Goal: Entertainment & Leisure: Browse casually

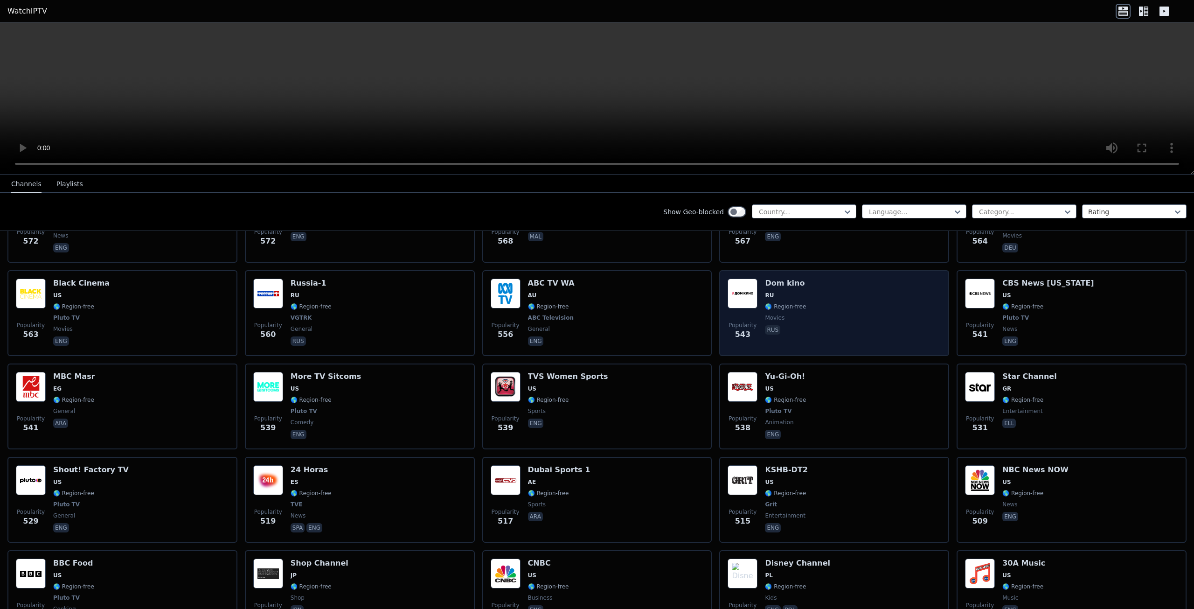
scroll to position [2799, 0]
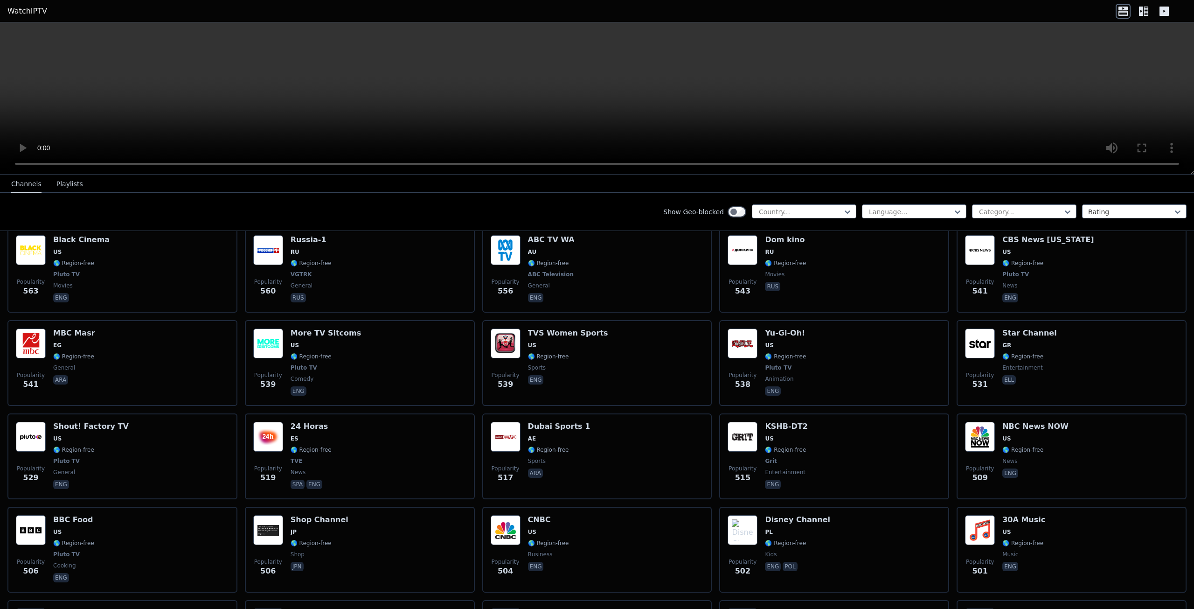
click at [139, 210] on div "Show Geo-blocked Country... Language... Category... Rating" at bounding box center [597, 212] width 1194 height 38
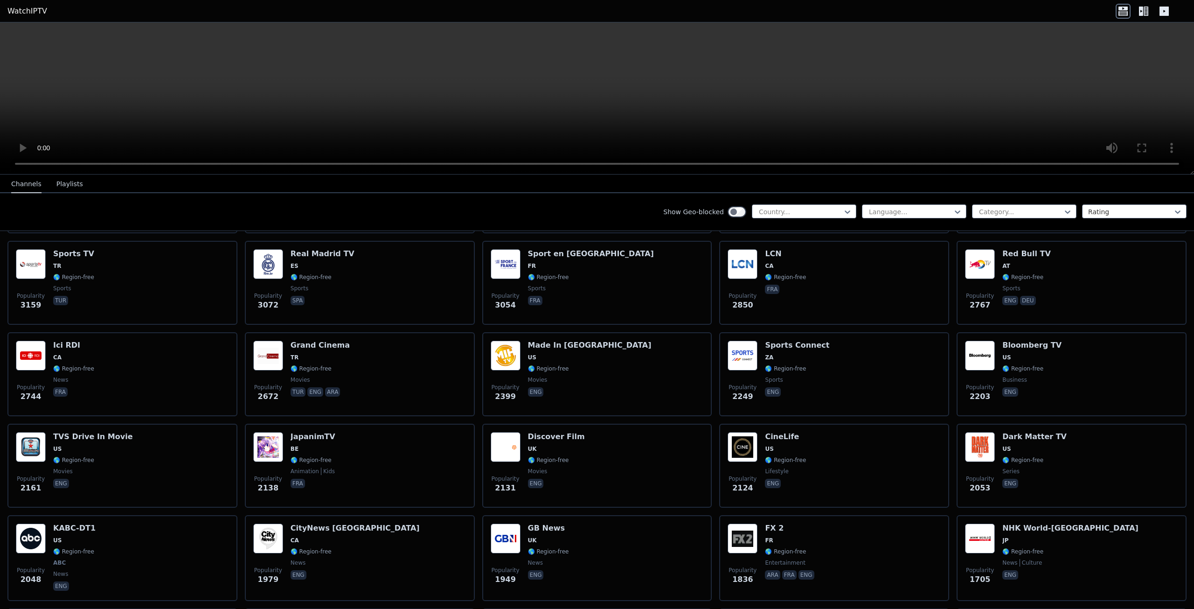
scroll to position [0, 0]
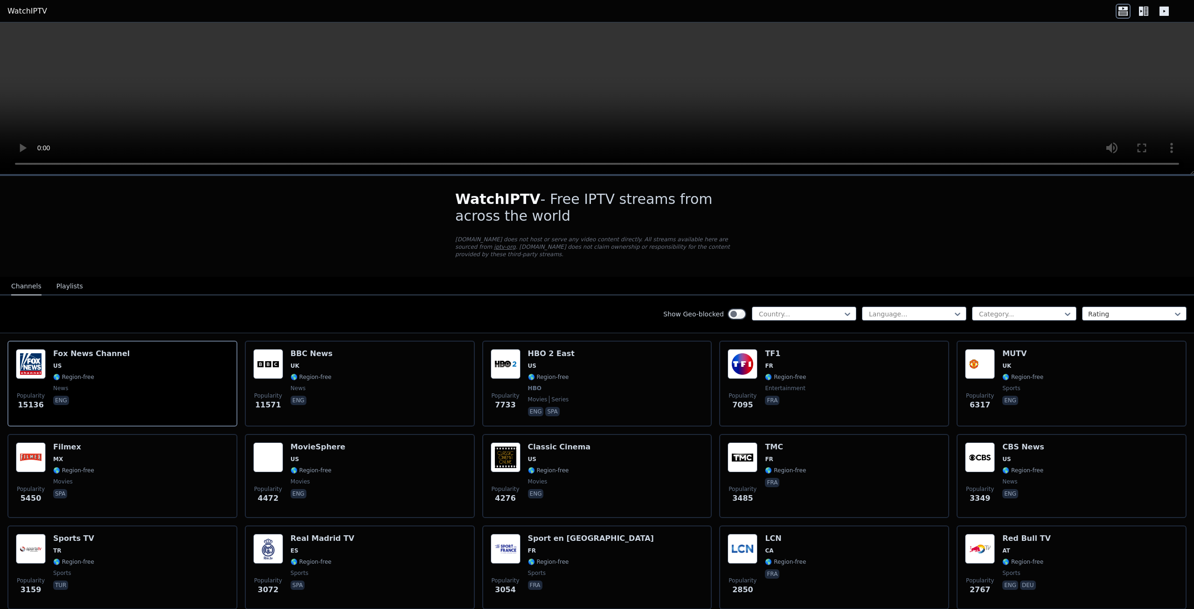
click at [557, 202] on h1 "WatchIPTV - Free IPTV streams from across the world" at bounding box center [597, 208] width 284 height 34
click at [256, 282] on nav "Channels Playlists" at bounding box center [597, 286] width 1194 height 19
click at [137, 311] on div "Show Geo-blocked Country... Language... Category... Rating" at bounding box center [597, 314] width 1194 height 38
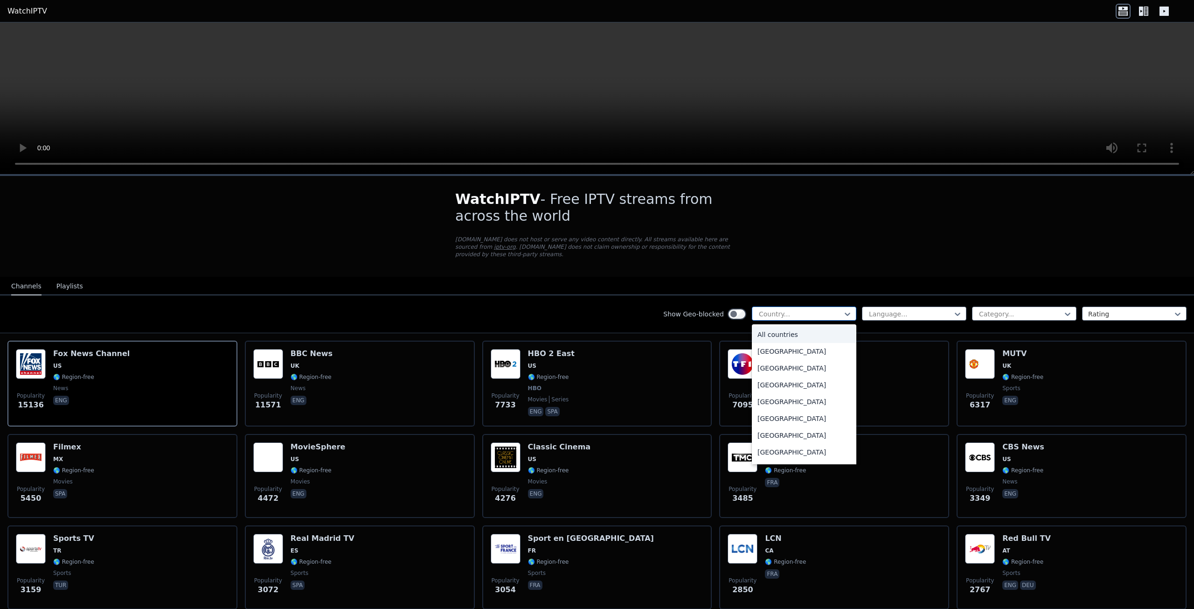
click at [788, 307] on div "Country..." at bounding box center [804, 314] width 105 height 14
type input "**"
click at [789, 446] on div "[GEOGRAPHIC_DATA]" at bounding box center [804, 452] width 105 height 17
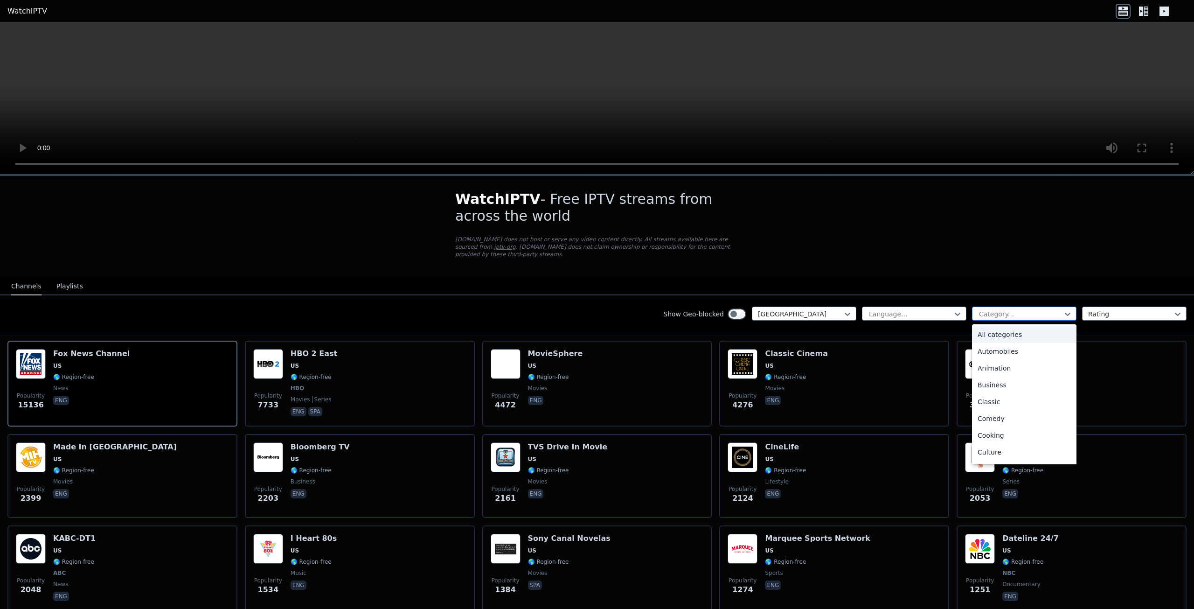
click at [1005, 307] on div "Category..." at bounding box center [1024, 314] width 105 height 14
click at [1008, 412] on div "Sports" at bounding box center [1024, 420] width 105 height 17
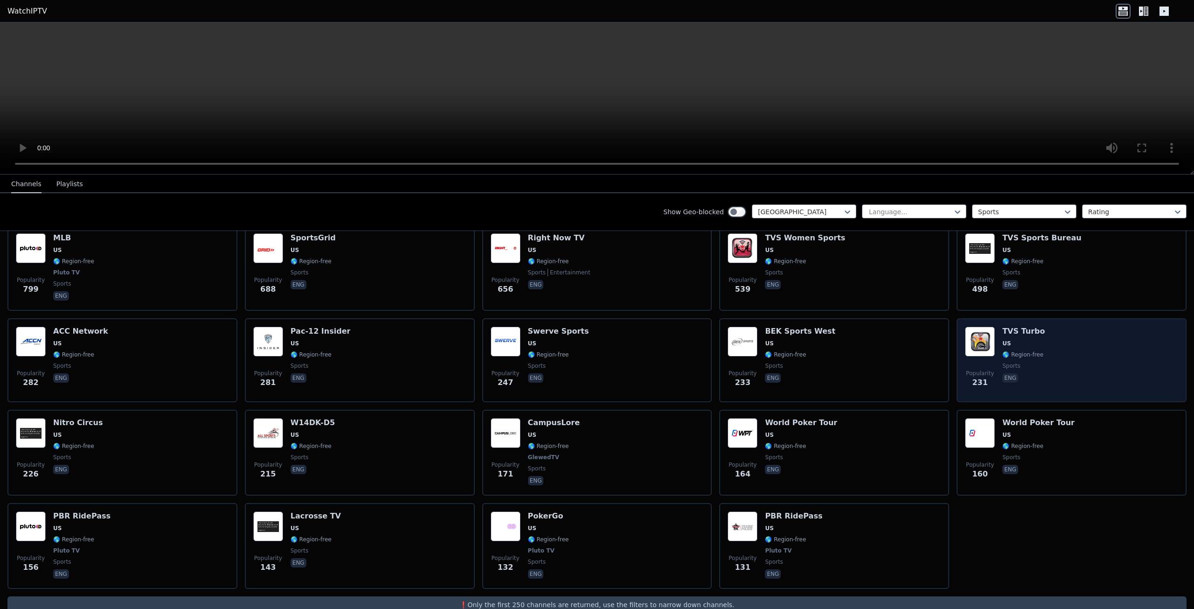
scroll to position [219, 0]
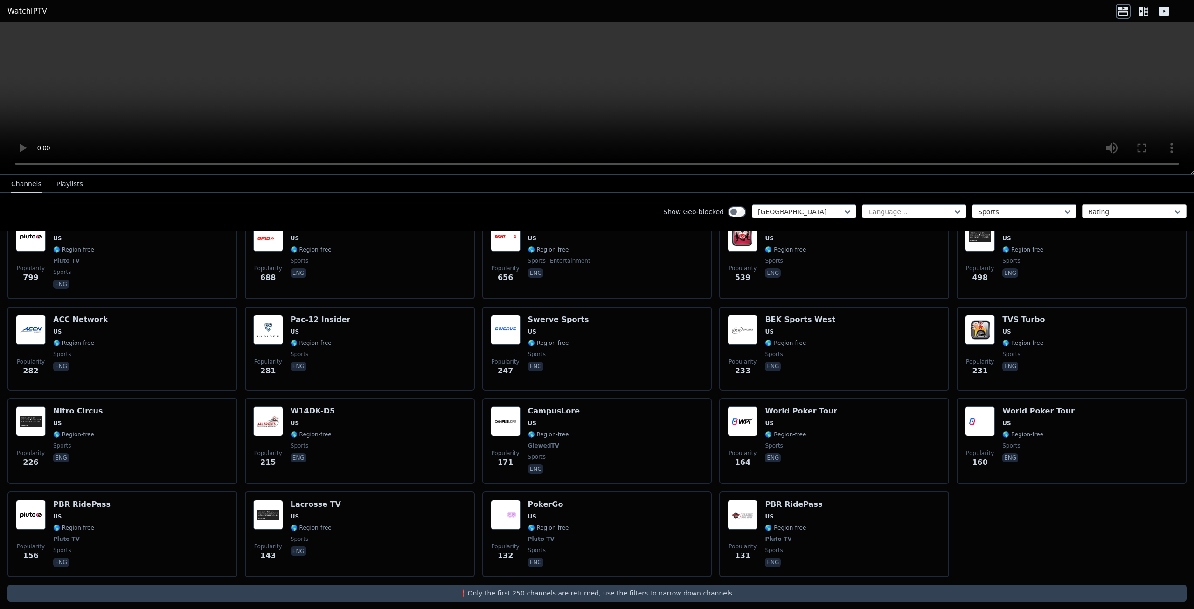
click at [1140, 212] on div at bounding box center [1131, 211] width 85 height 9
click at [879, 206] on div "Language..." at bounding box center [914, 211] width 105 height 14
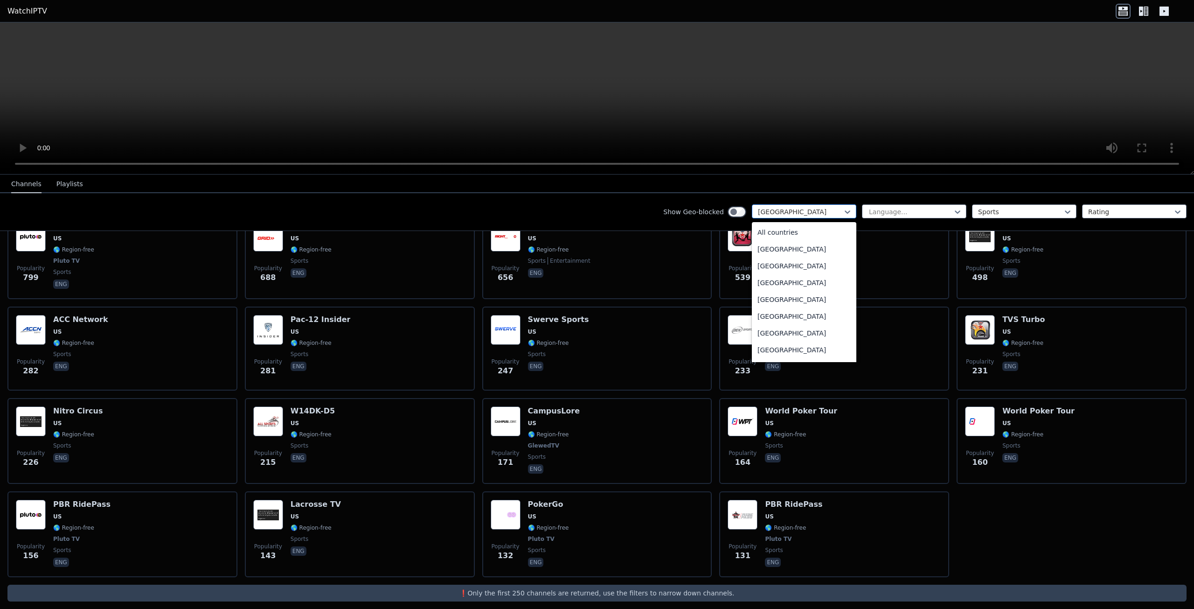
click at [832, 211] on div at bounding box center [800, 211] width 85 height 9
type input "***"
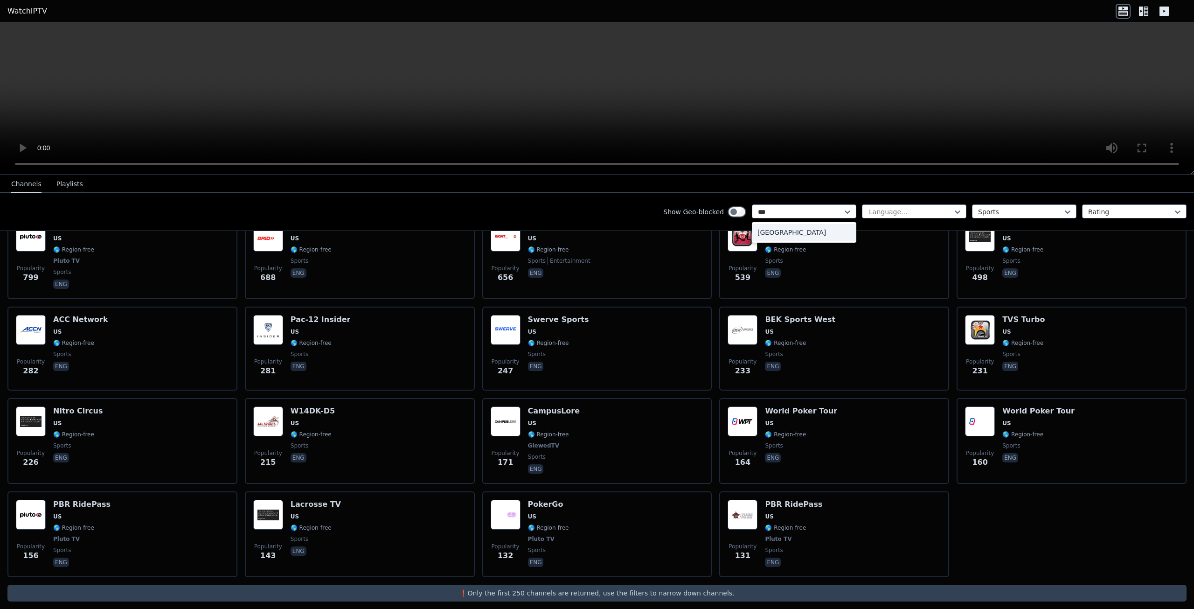
click at [775, 233] on div "[GEOGRAPHIC_DATA]" at bounding box center [804, 232] width 105 height 17
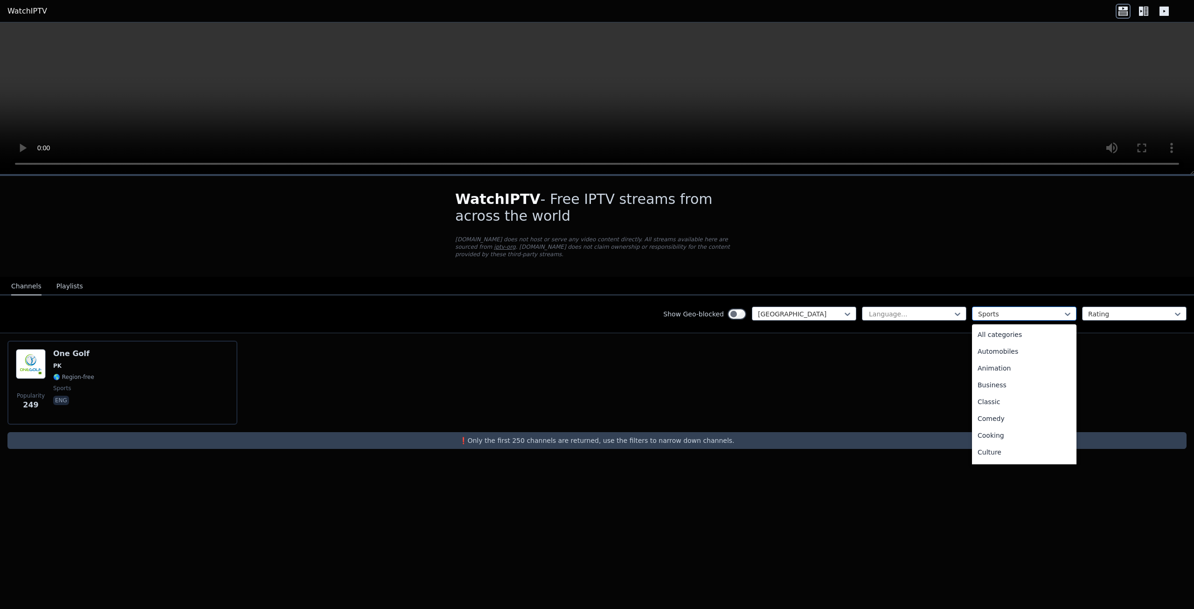
click at [1014, 313] on div "Sports" at bounding box center [1024, 314] width 105 height 14
click at [1001, 324] on div "News" at bounding box center [1024, 332] width 105 height 17
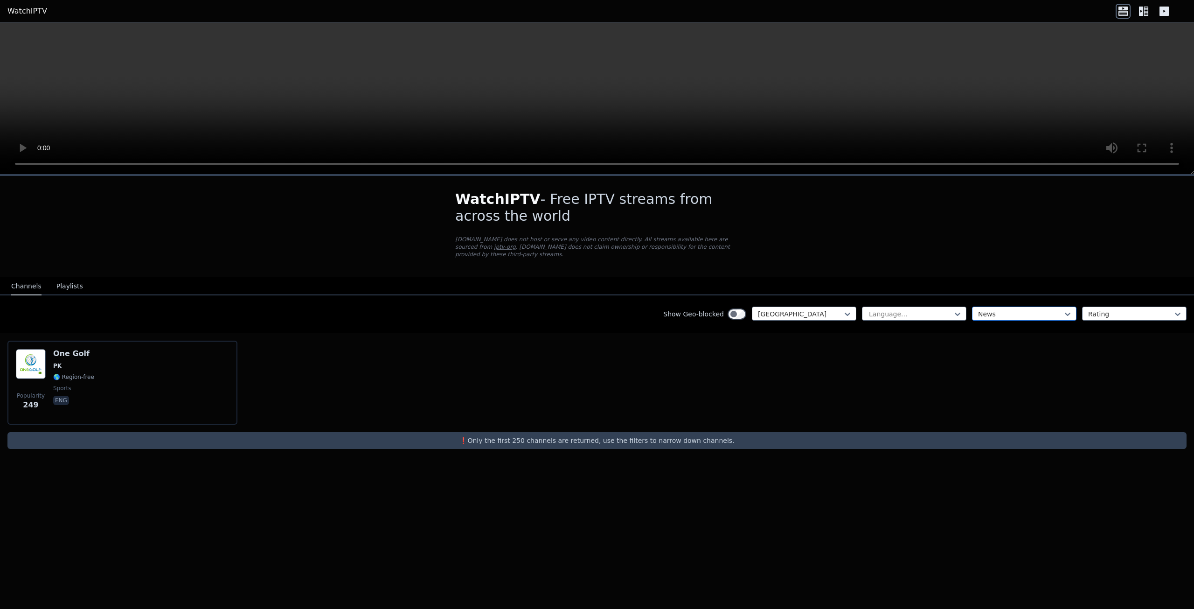
click at [1014, 309] on div at bounding box center [1020, 313] width 85 height 9
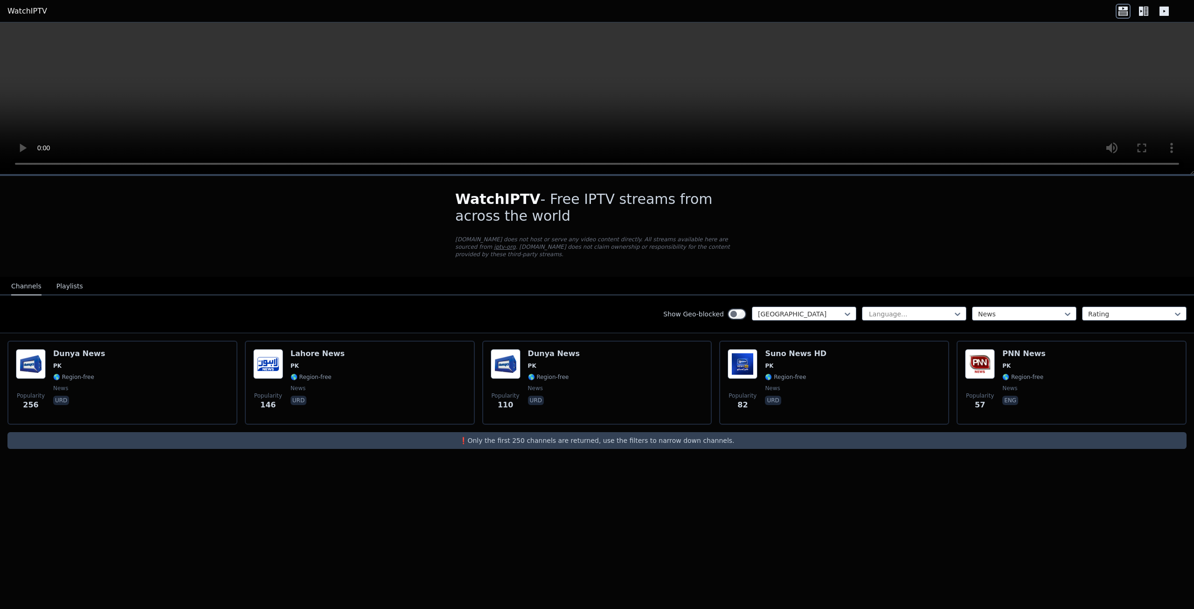
click at [613, 553] on div "WatchIPTV - Free IPTV streams from across the world [DOMAIN_NAME] does not host…" at bounding box center [597, 391] width 1194 height 434
